Goal: Navigation & Orientation: Find specific page/section

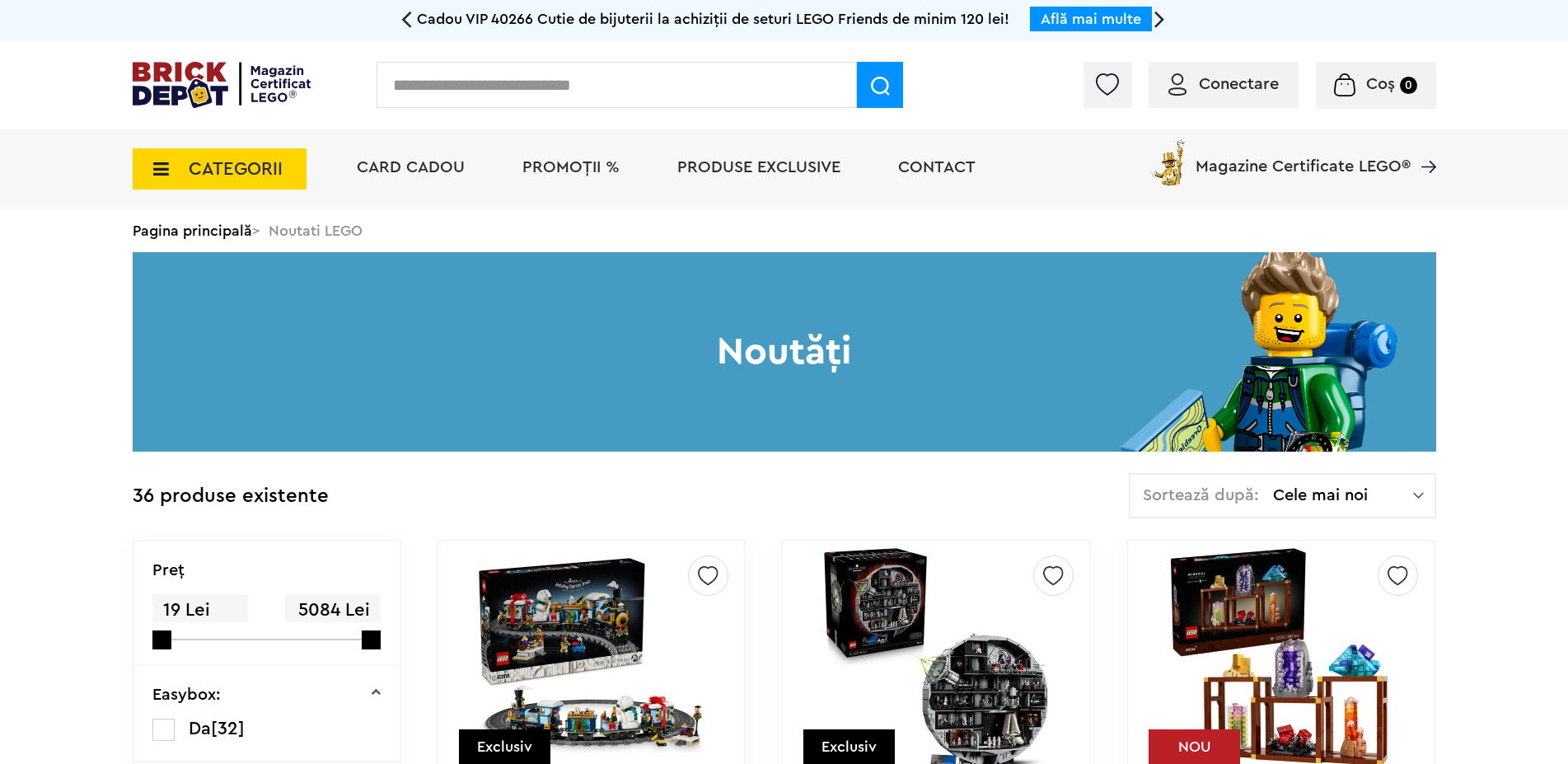
click at [285, 175] on span "CATEGORII" at bounding box center [219, 169] width 173 height 41
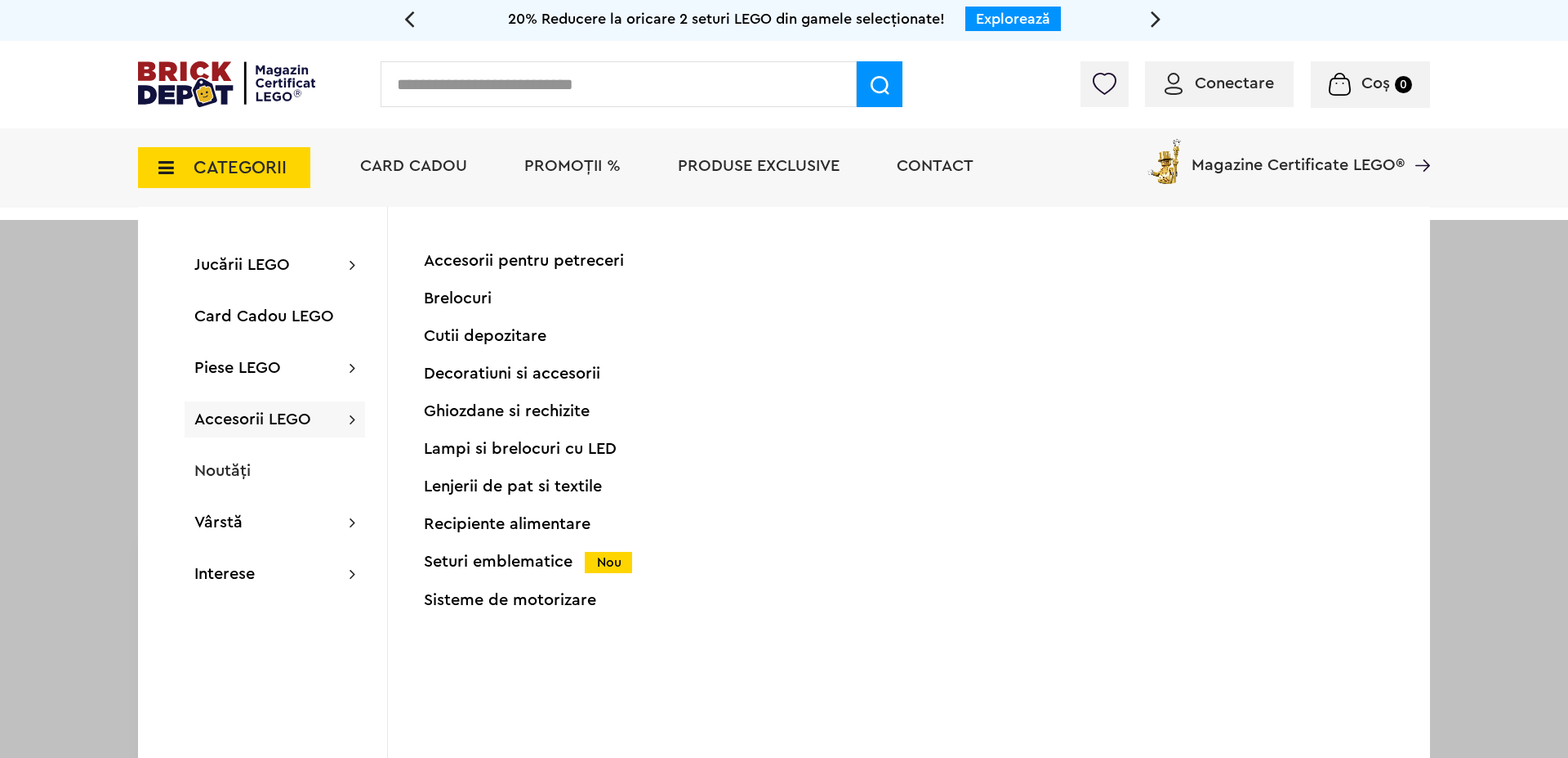
click at [536, 564] on div "Seturi emblematice Nou" at bounding box center [586, 561] width 323 height 17
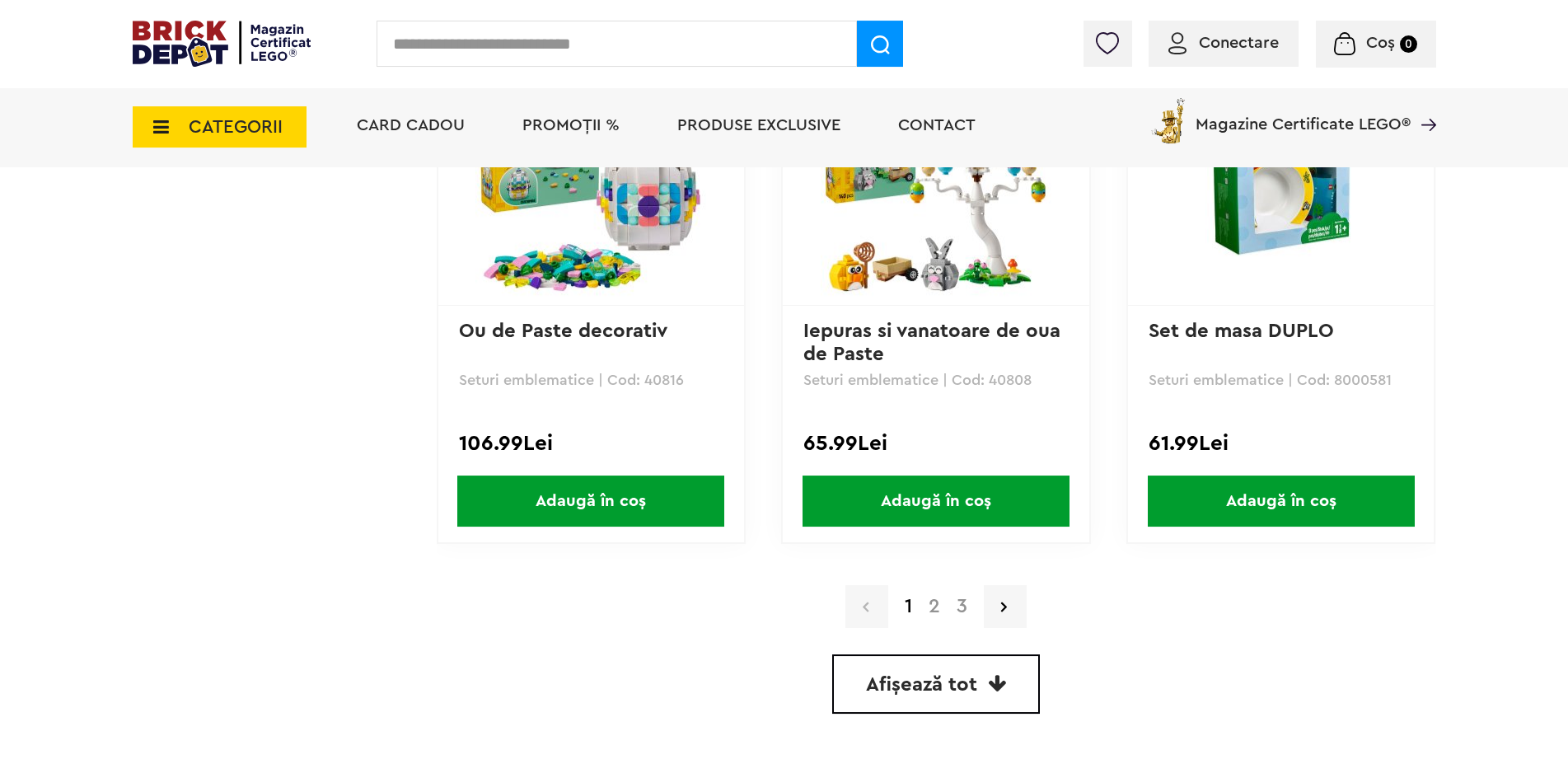
scroll to position [4662, 0]
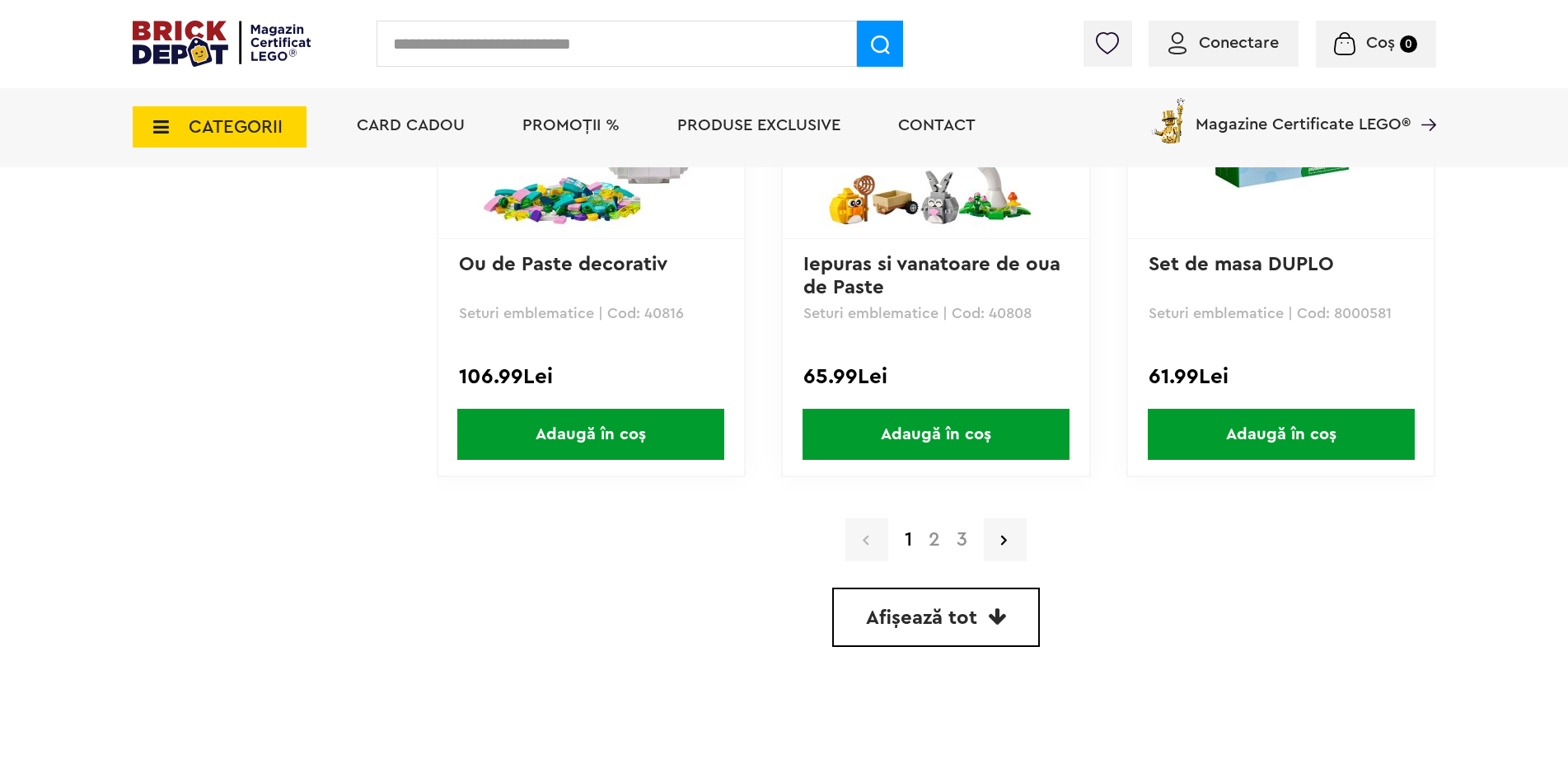
click at [935, 542] on link "2" at bounding box center [934, 539] width 28 height 20
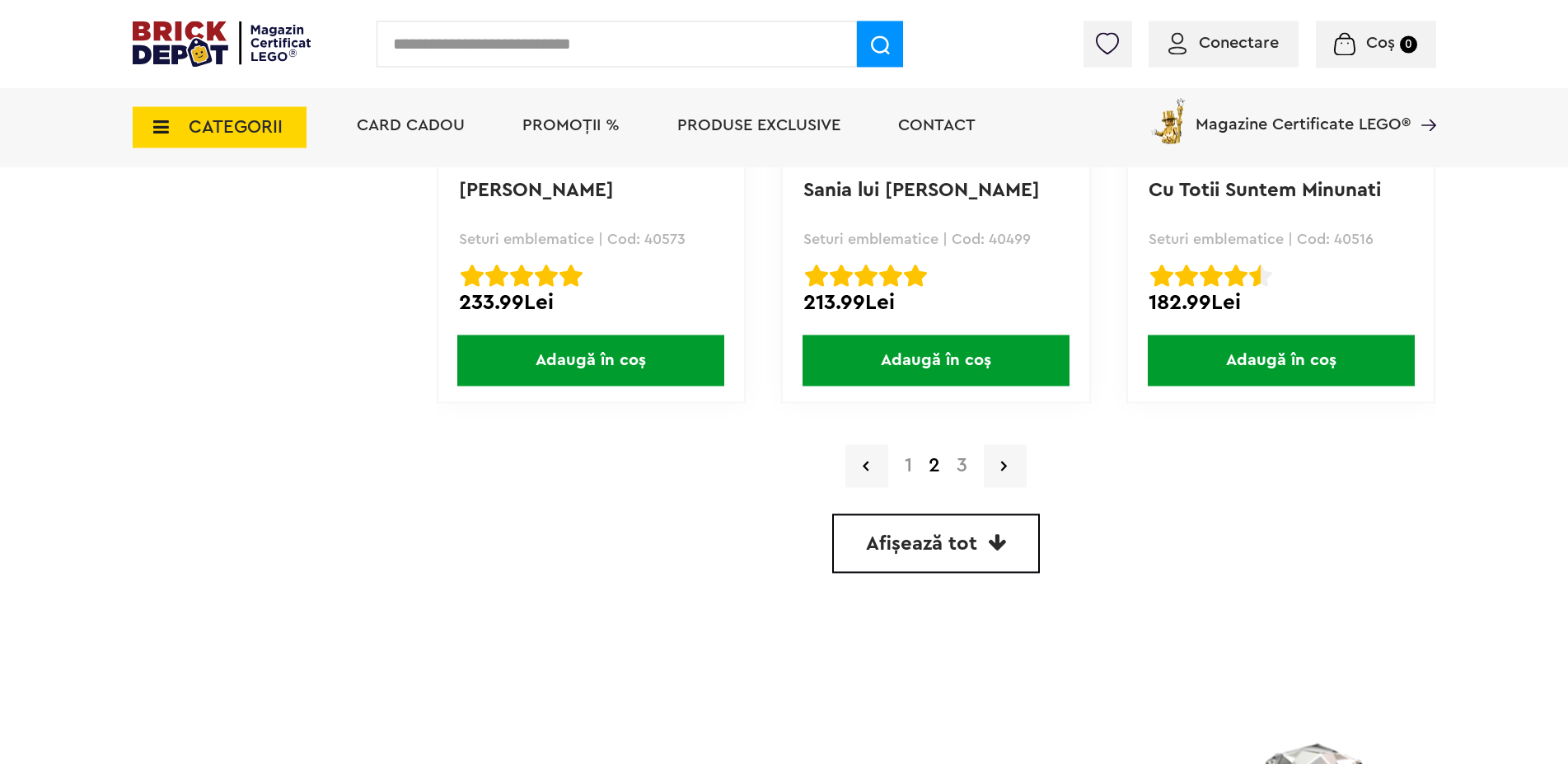
scroll to position [4751, 0]
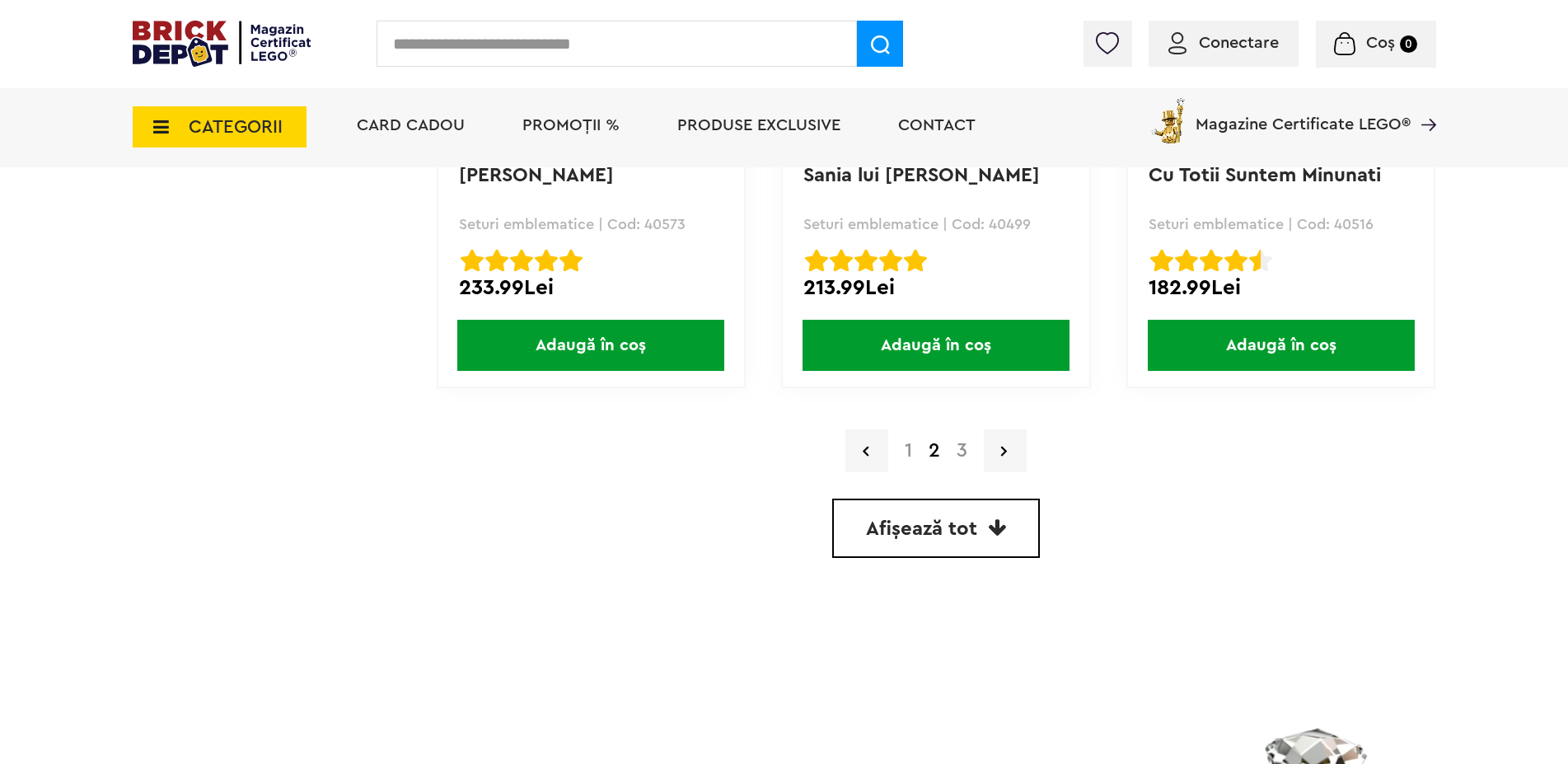
click at [960, 452] on link "3" at bounding box center [962, 451] width 28 height 20
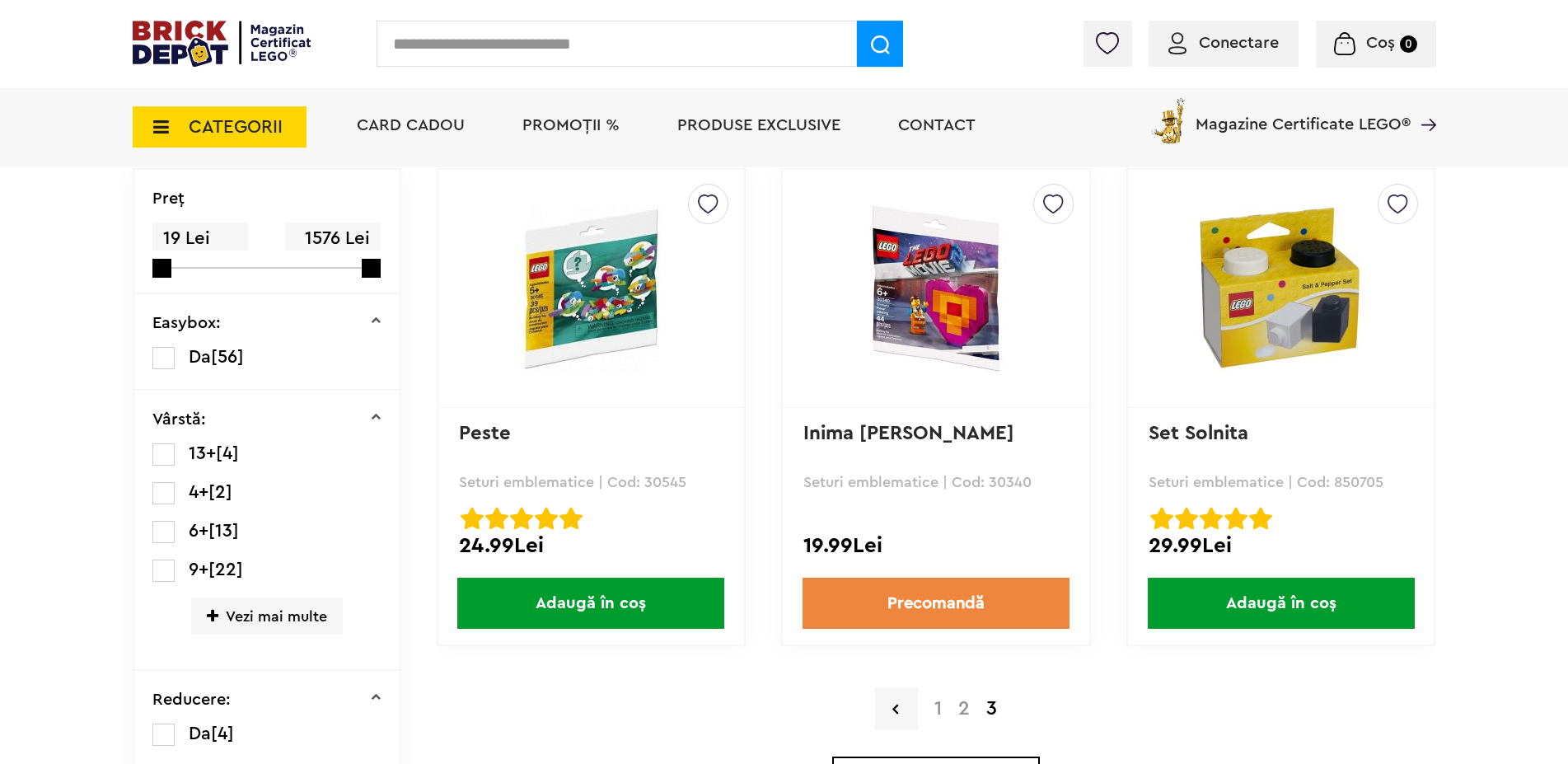
scroll to position [336, 0]
